Goal: Navigation & Orientation: Find specific page/section

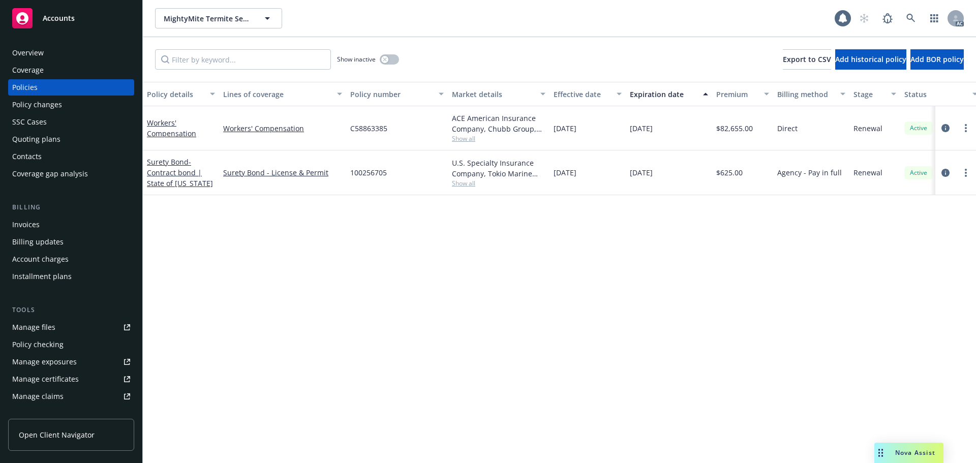
scroll to position [0, 148]
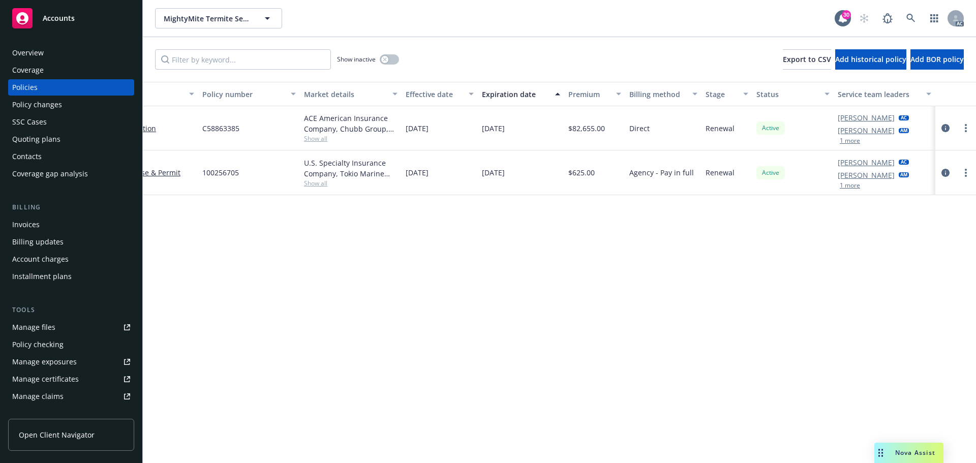
click at [845, 141] on button "1 more" at bounding box center [850, 141] width 20 height 6
